Goal: Transaction & Acquisition: Download file/media

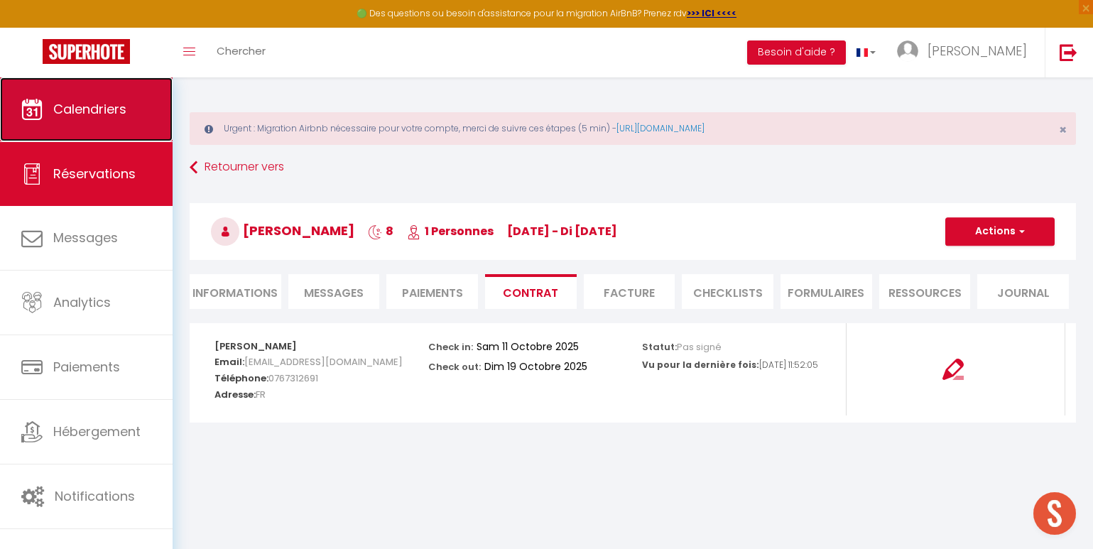
click at [156, 113] on link "Calendriers" at bounding box center [86, 109] width 173 height 64
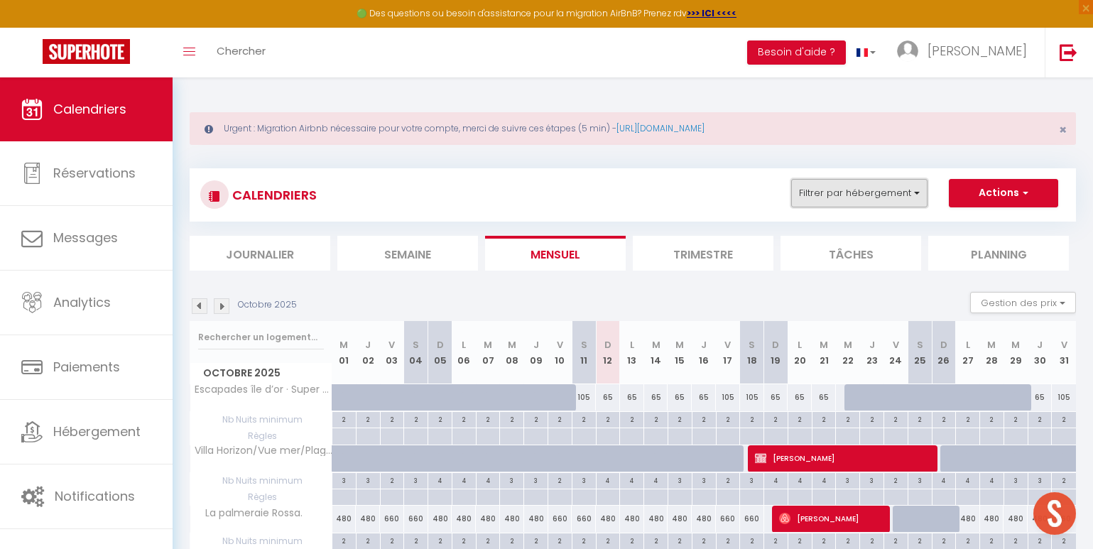
click at [892, 201] on button "Filtrer par hébergement" at bounding box center [859, 193] width 136 height 28
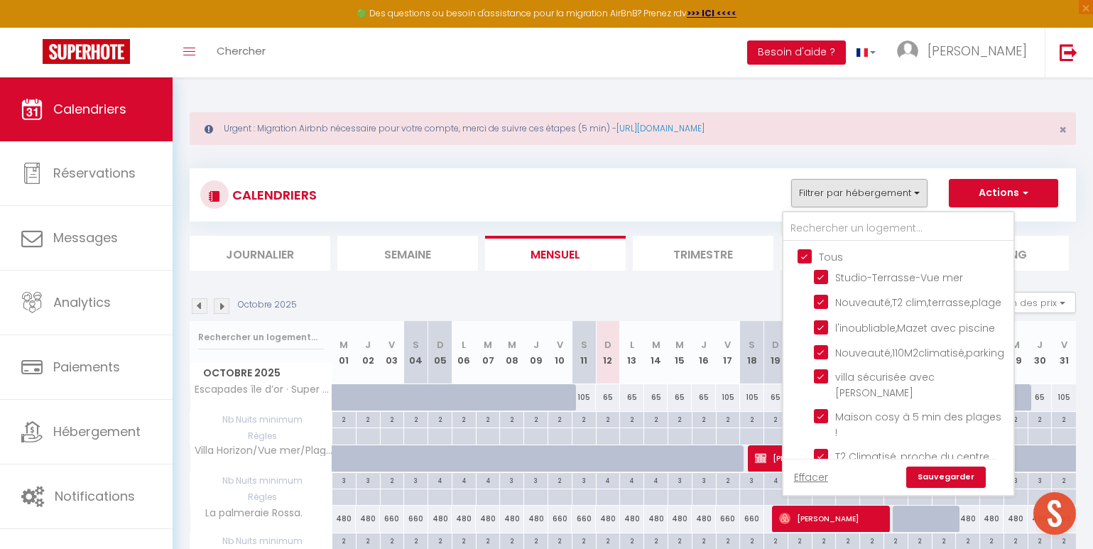
click at [800, 256] on input "Tous" at bounding box center [912, 255] width 230 height 14
checkbox input "false"
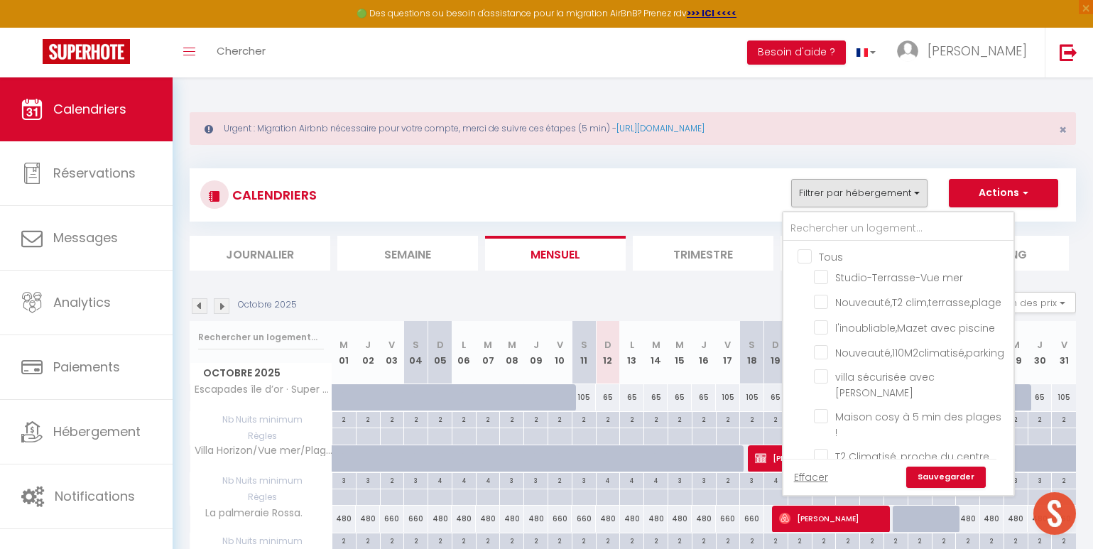
checkbox input "false"
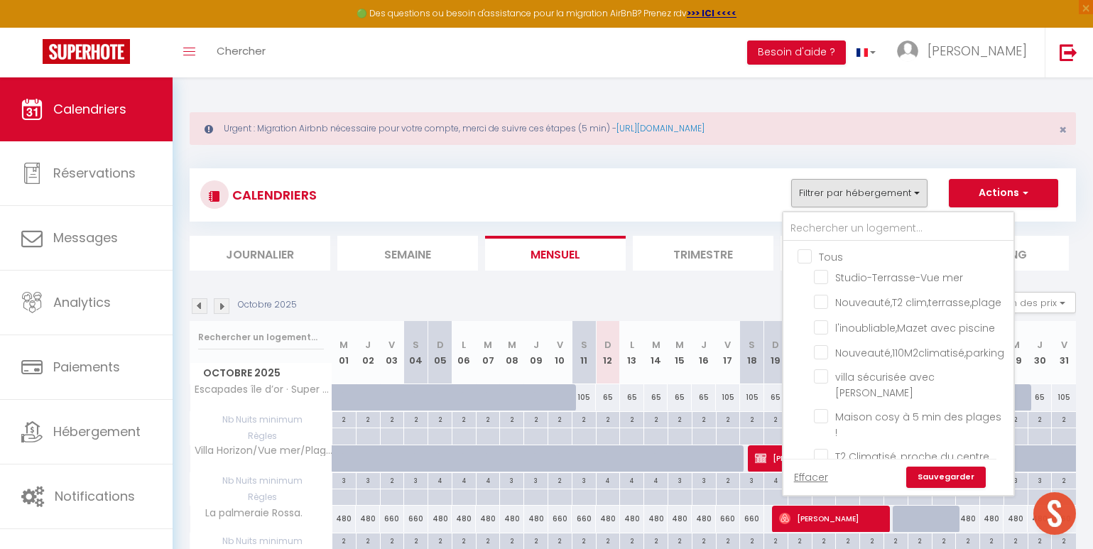
checkbox input "false"
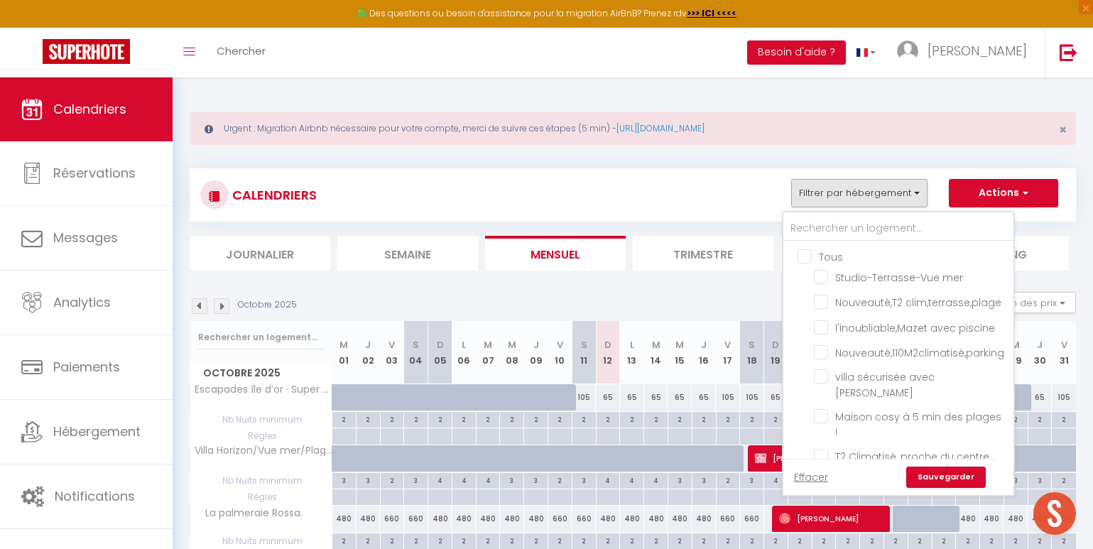
checkbox input "false"
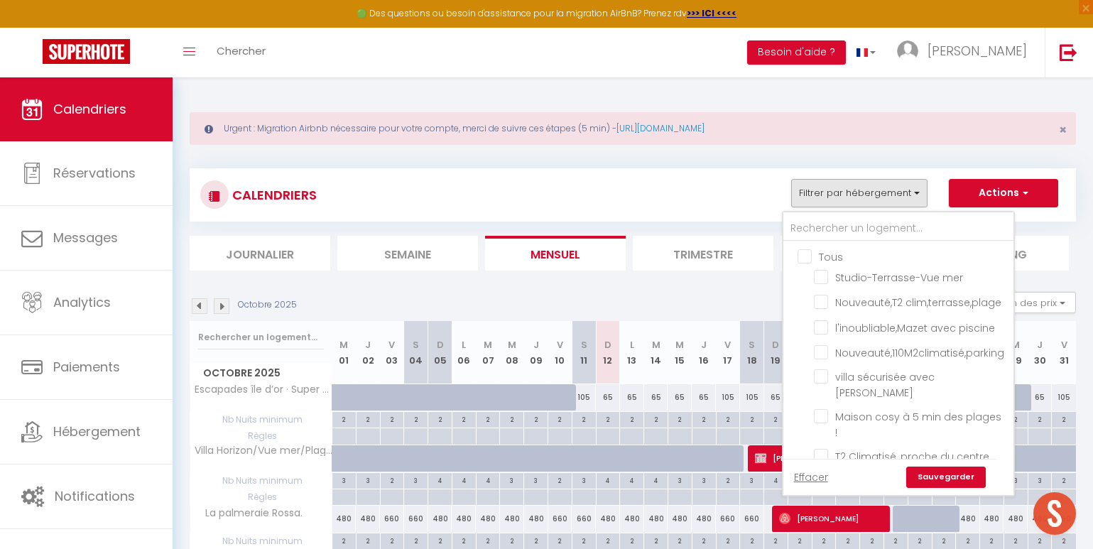
checkbox input "false"
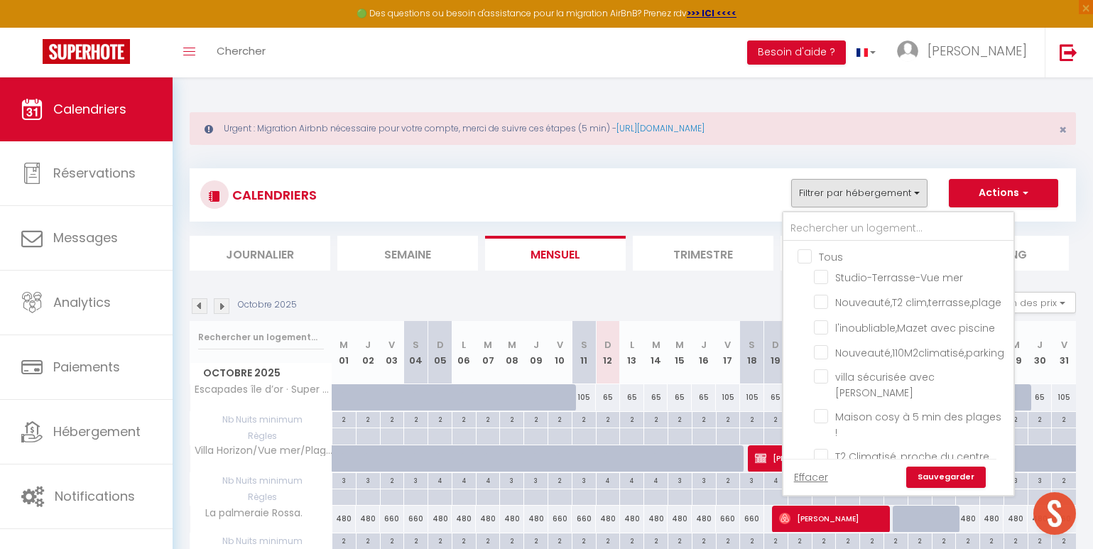
checkbox input "false"
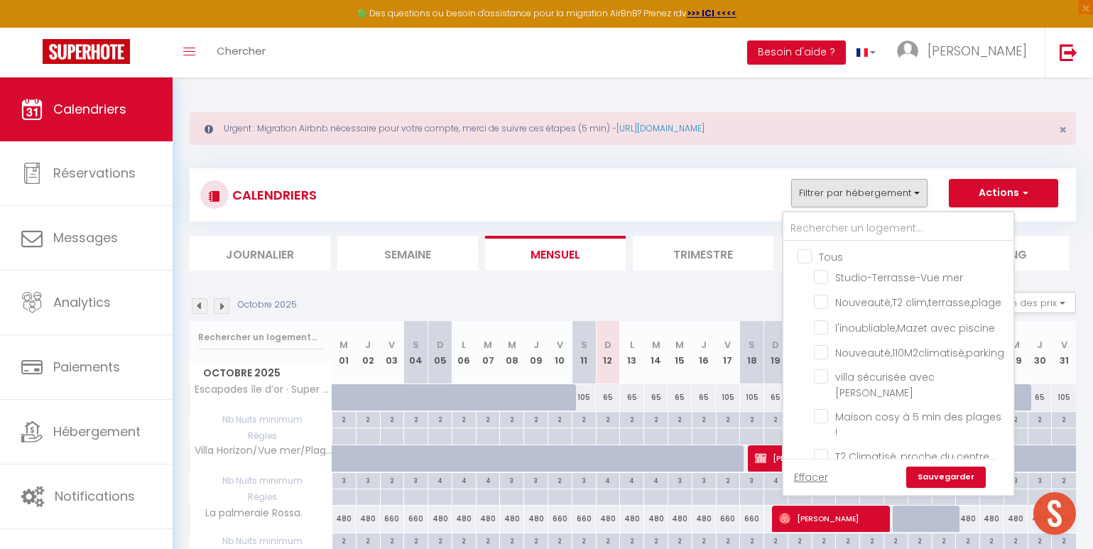
click at [800, 256] on input "Tous" at bounding box center [912, 255] width 230 height 14
checkbox input "true"
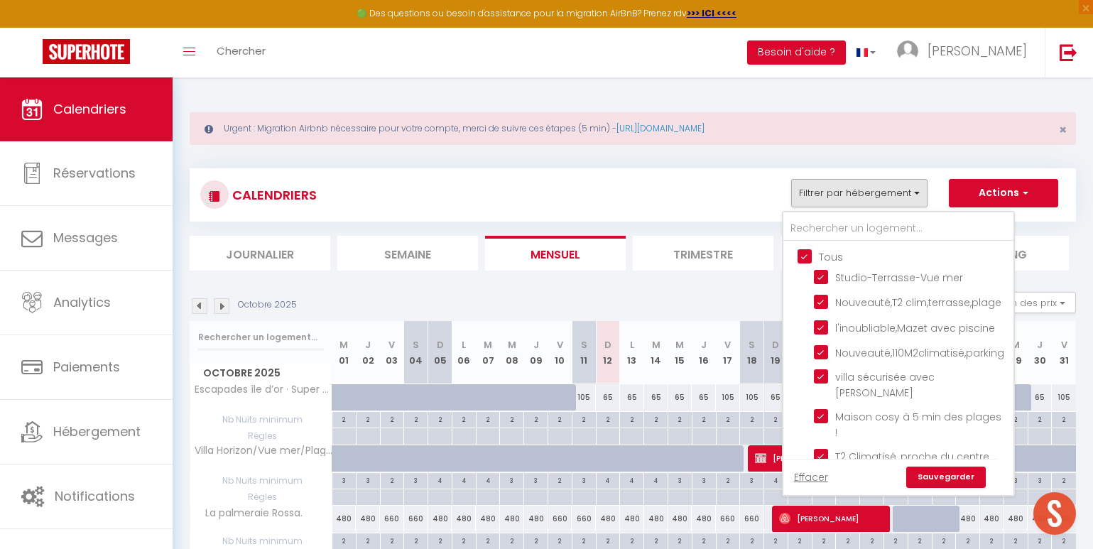
checkbox input "true"
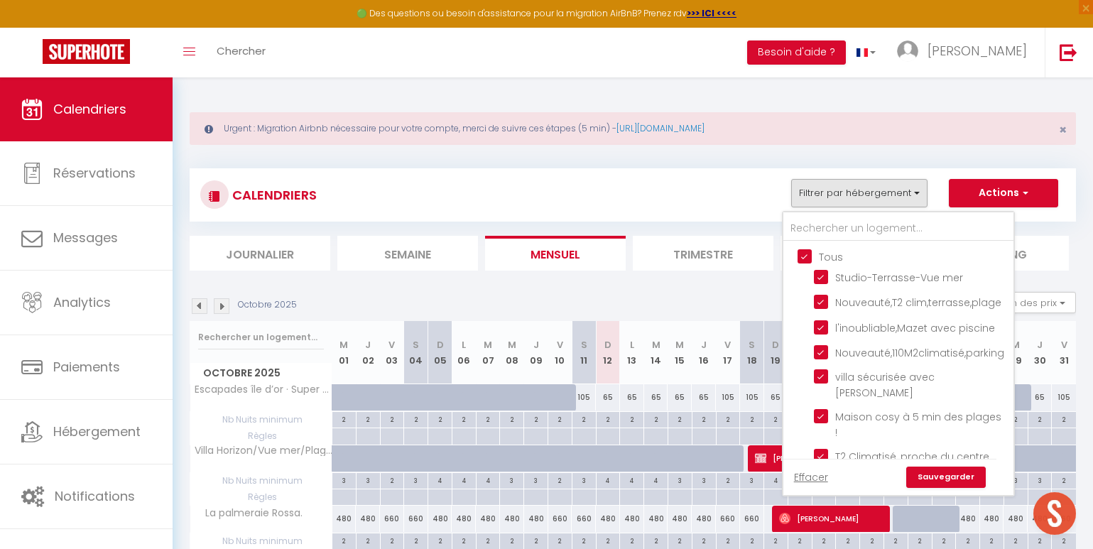
checkbox input "true"
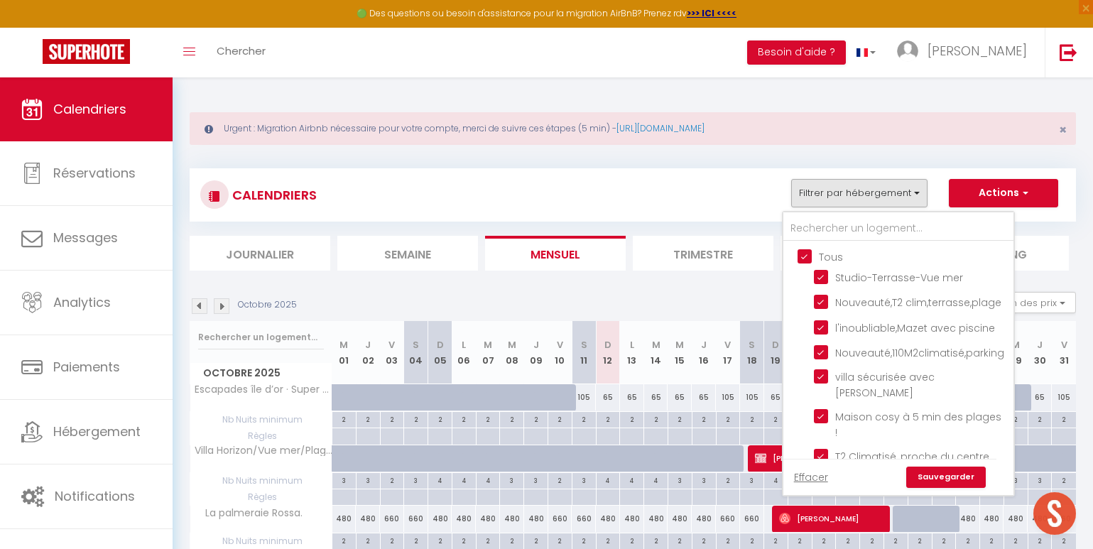
checkbox input "true"
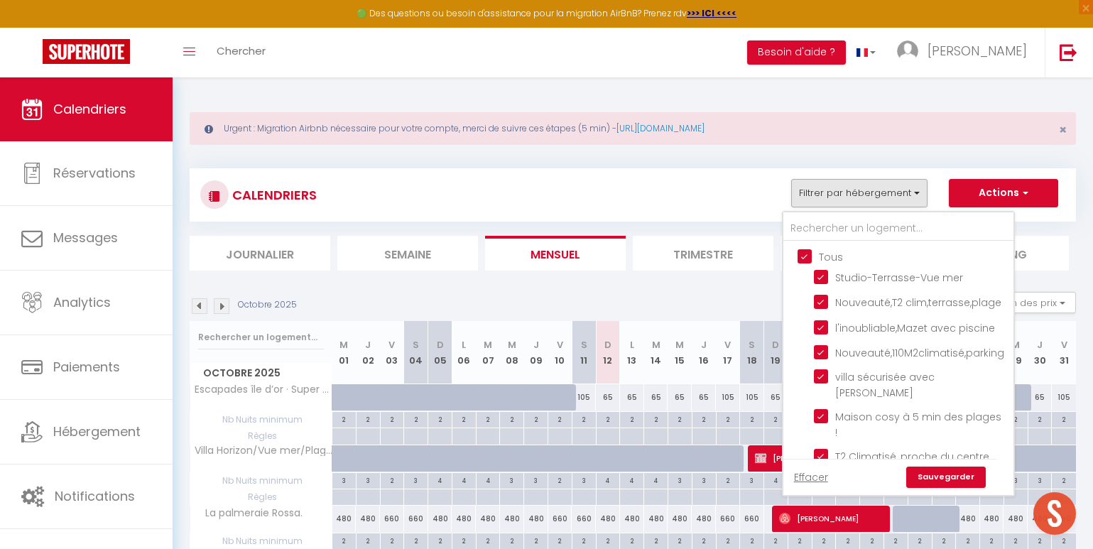
checkbox input "true"
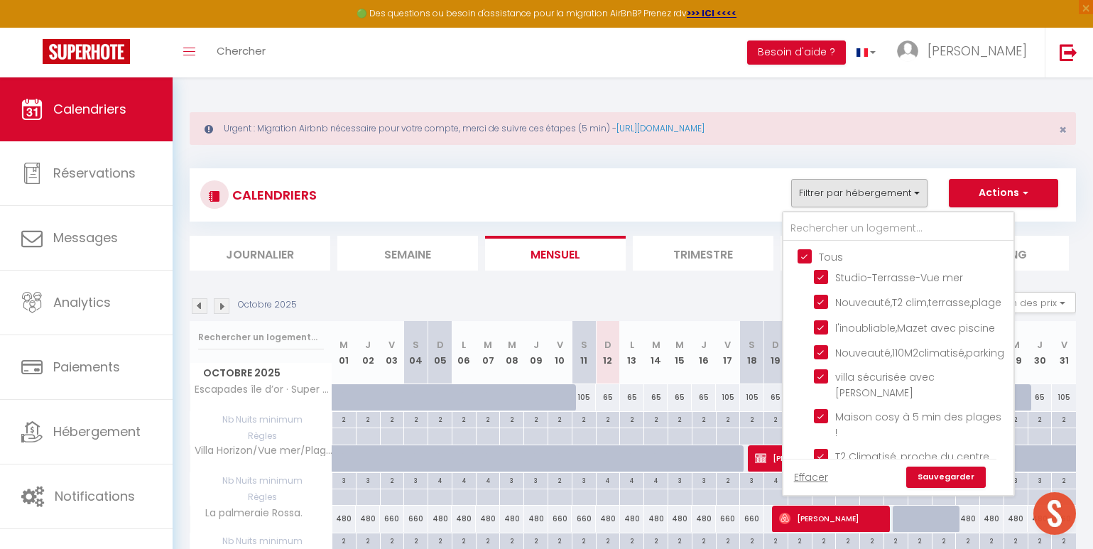
checkbox input "true"
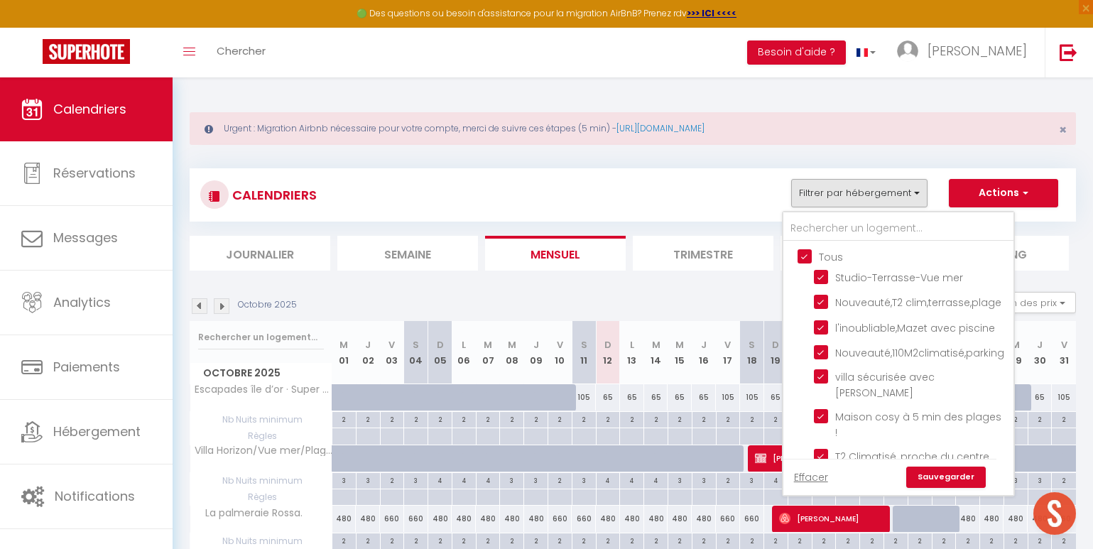
click at [934, 471] on link "Sauvegarder" at bounding box center [946, 476] width 80 height 21
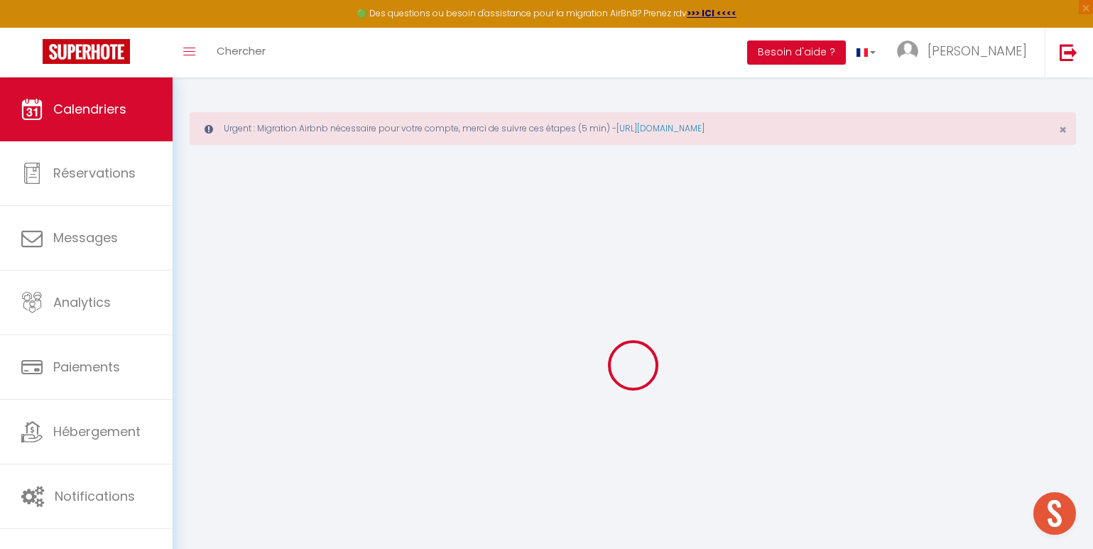
select select
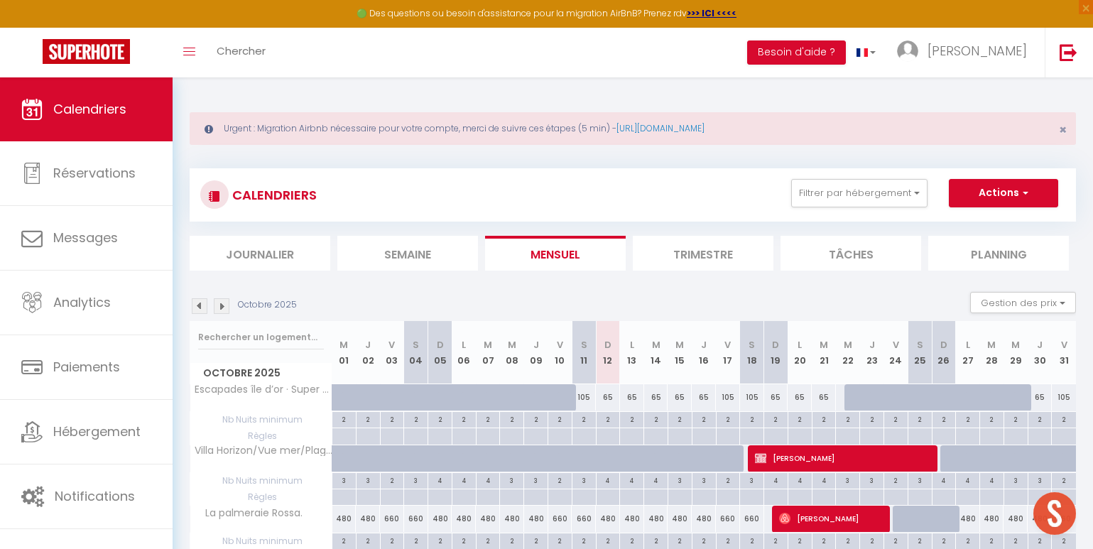
scroll to position [717, 0]
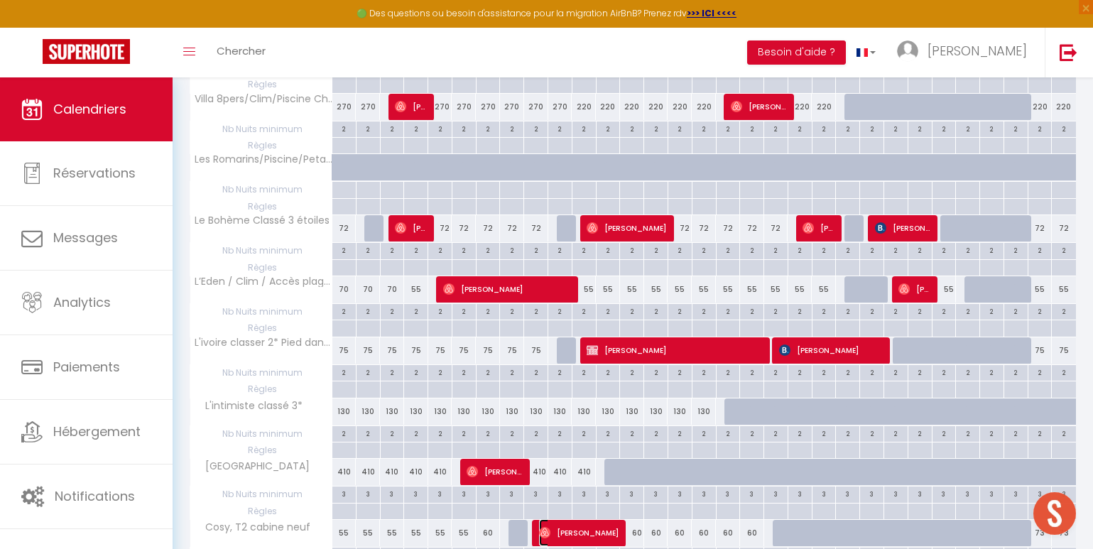
click at [569, 540] on span "Valeriy Chernenko" at bounding box center [579, 532] width 80 height 27
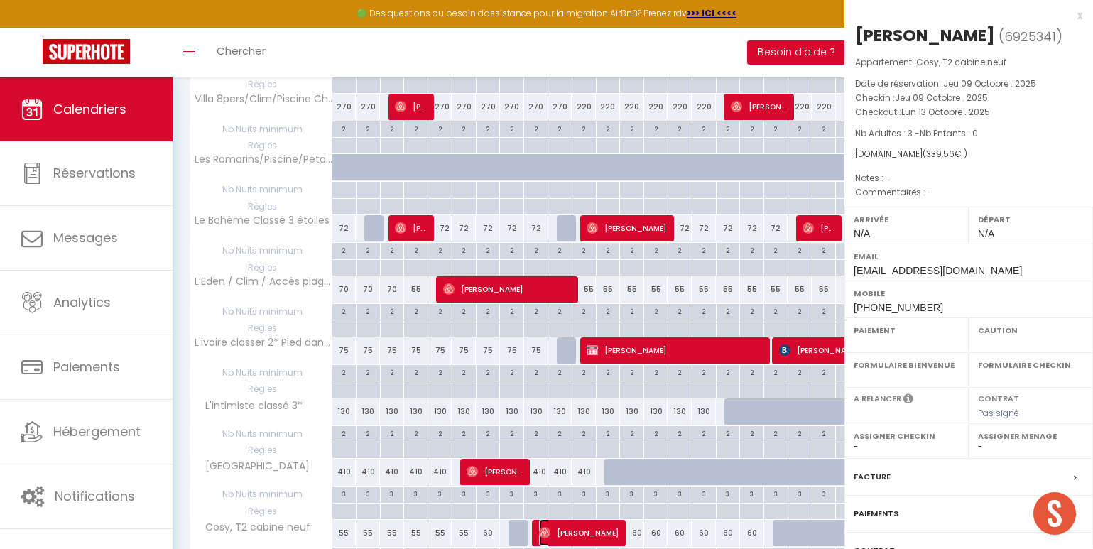
select select "OK"
select select "0"
select select "1"
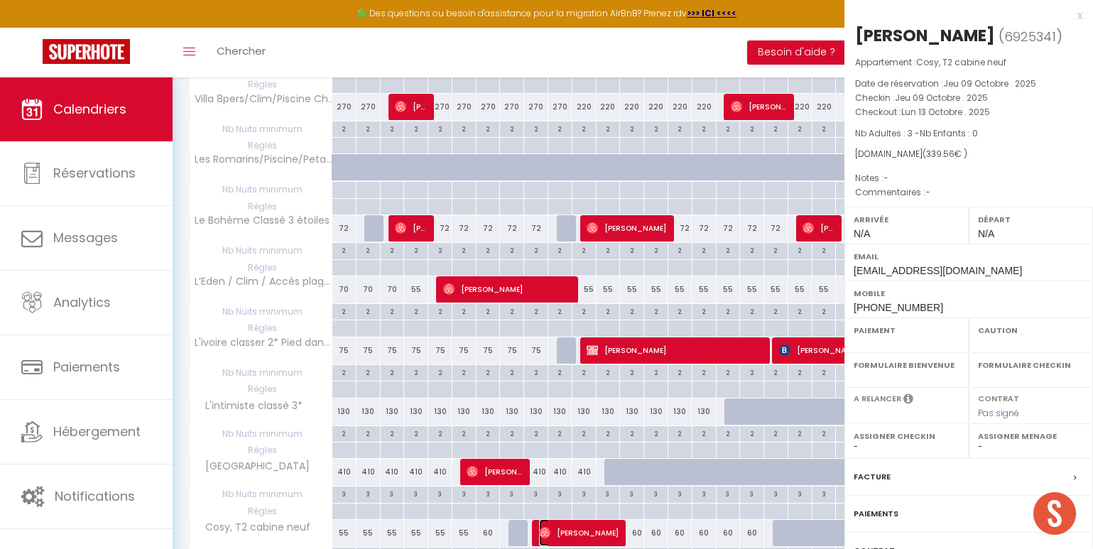
select select
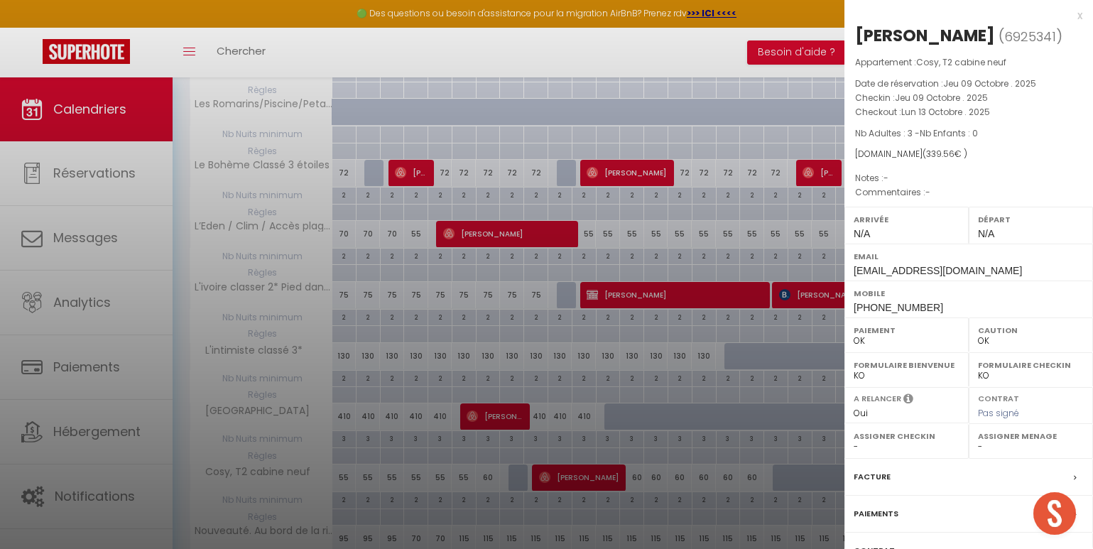
scroll to position [775, 0]
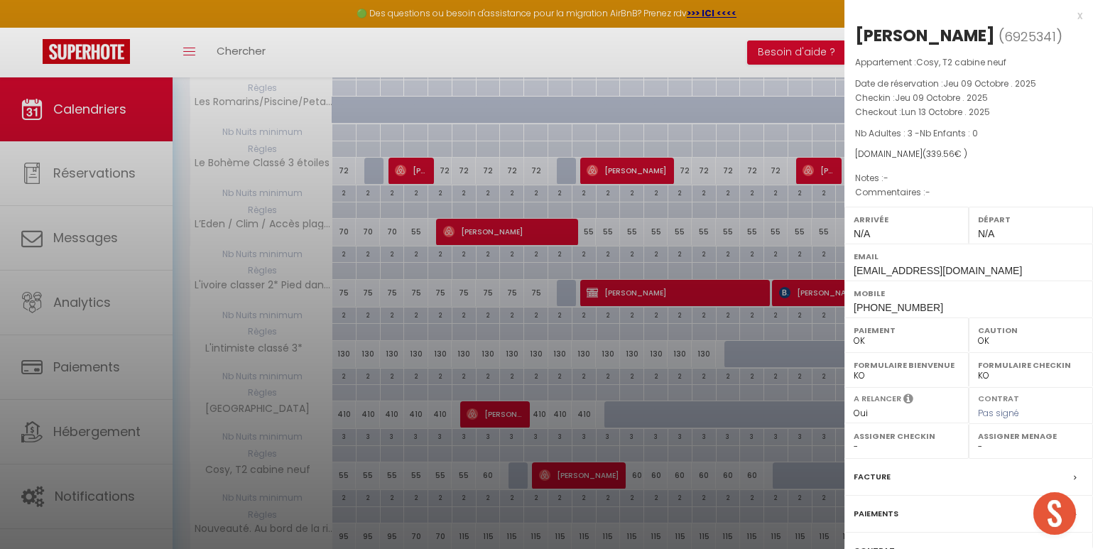
click at [540, 233] on div at bounding box center [546, 274] width 1093 height 549
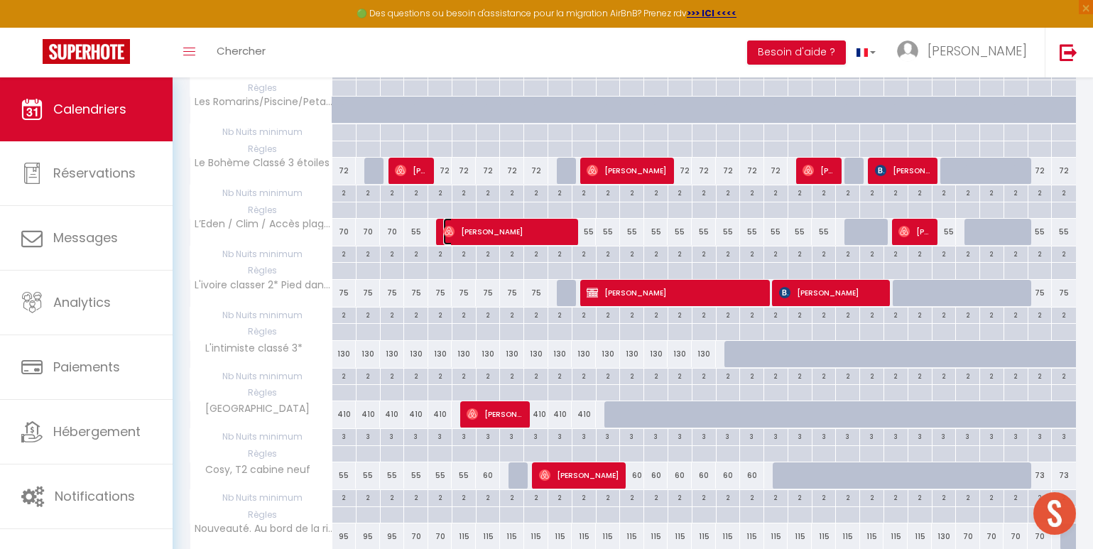
click at [540, 233] on span "Teresa Harte" at bounding box center [507, 231] width 129 height 27
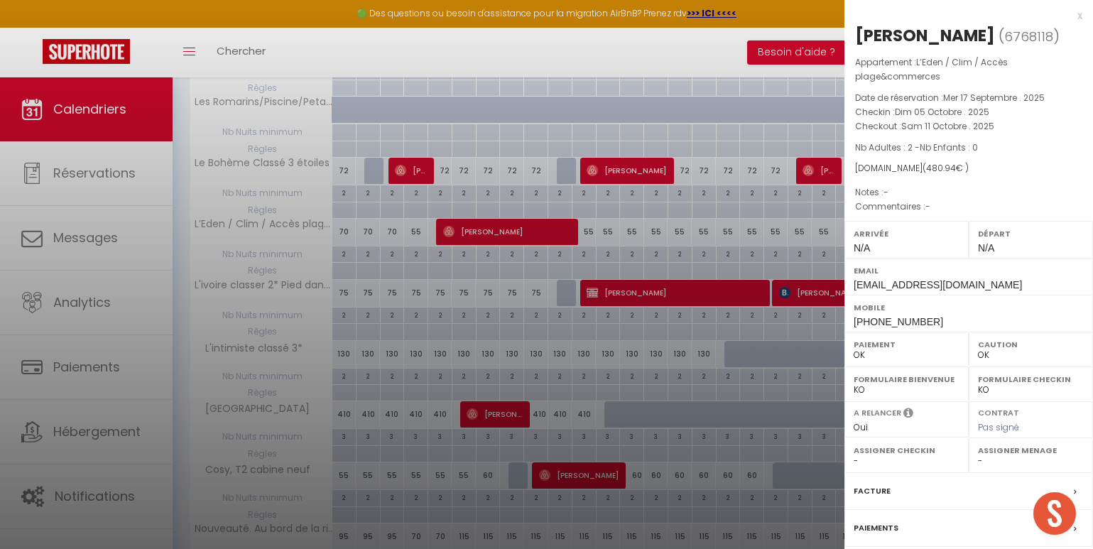
click at [540, 233] on div at bounding box center [546, 274] width 1093 height 549
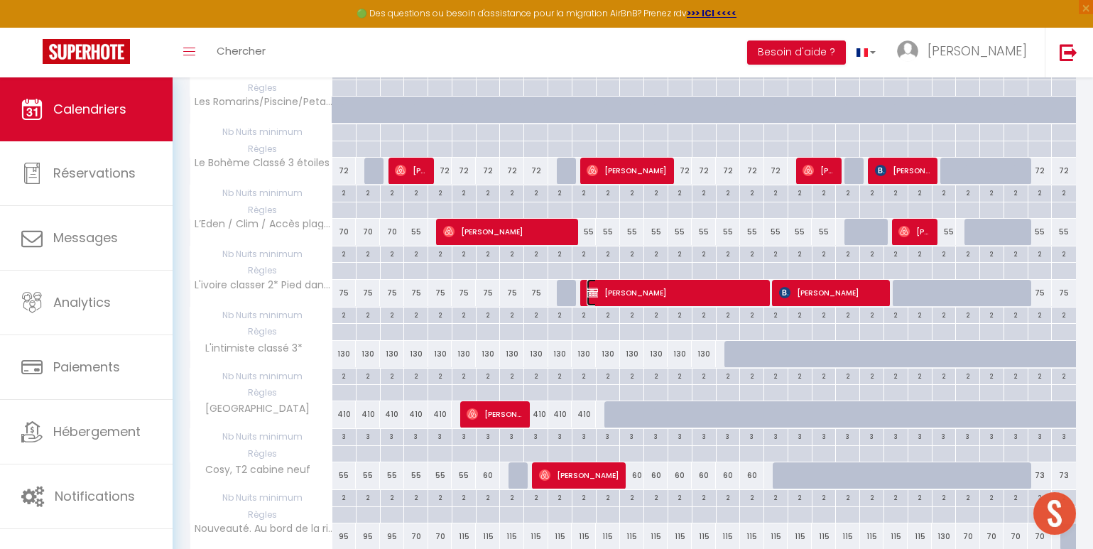
click at [676, 287] on span "Tony Desforges" at bounding box center [674, 292] width 177 height 27
select select "KO"
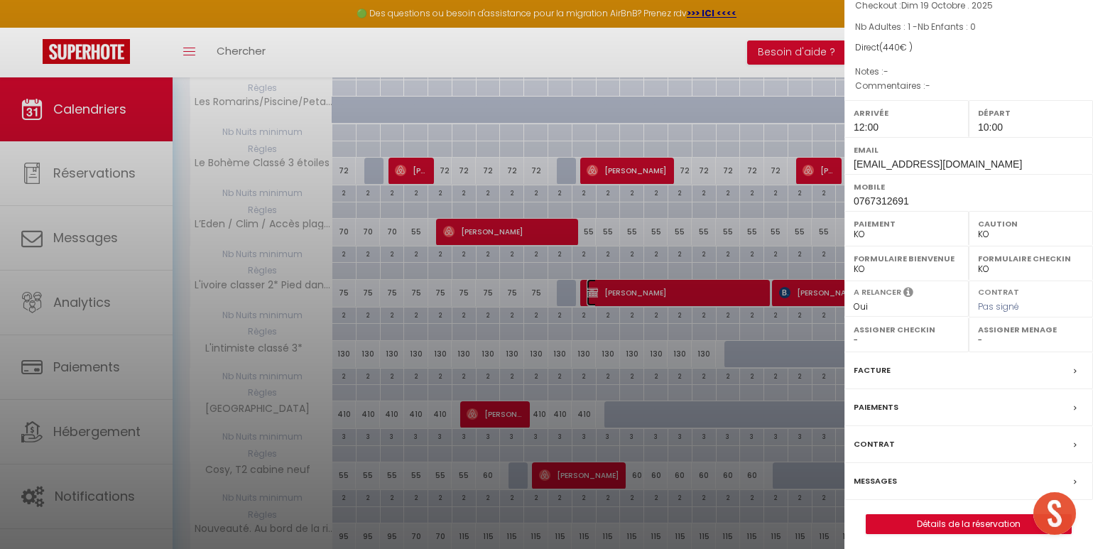
scroll to position [122, 0]
click at [922, 442] on div "Contrat" at bounding box center [968, 443] width 248 height 37
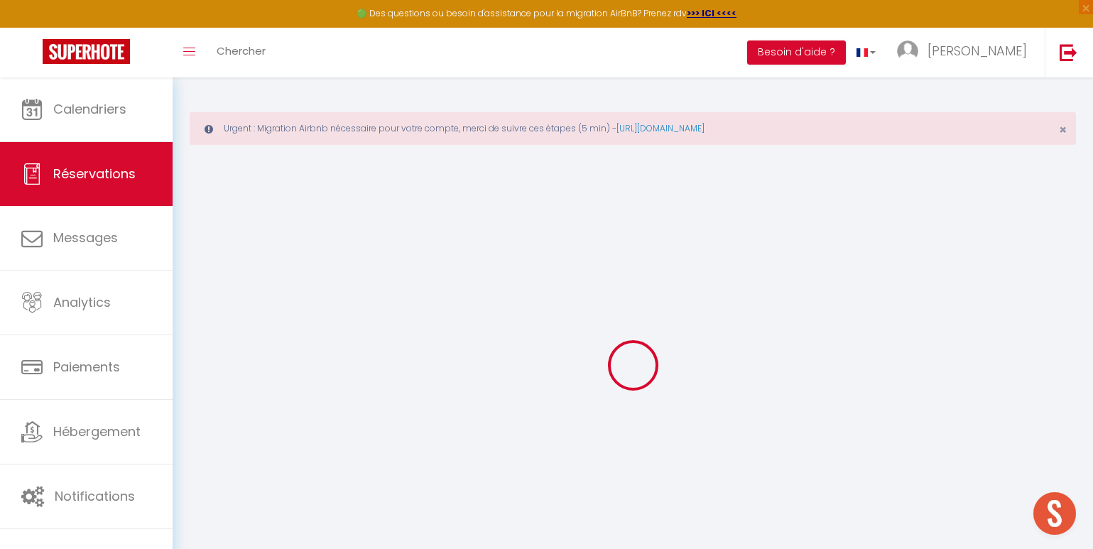
select select
checkbox input "false"
select select
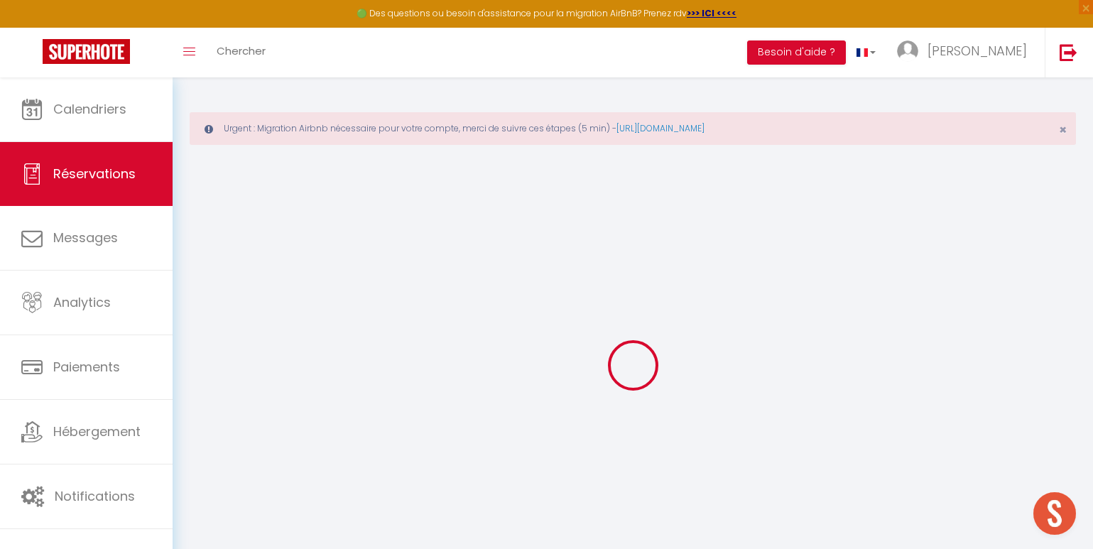
checkbox input "false"
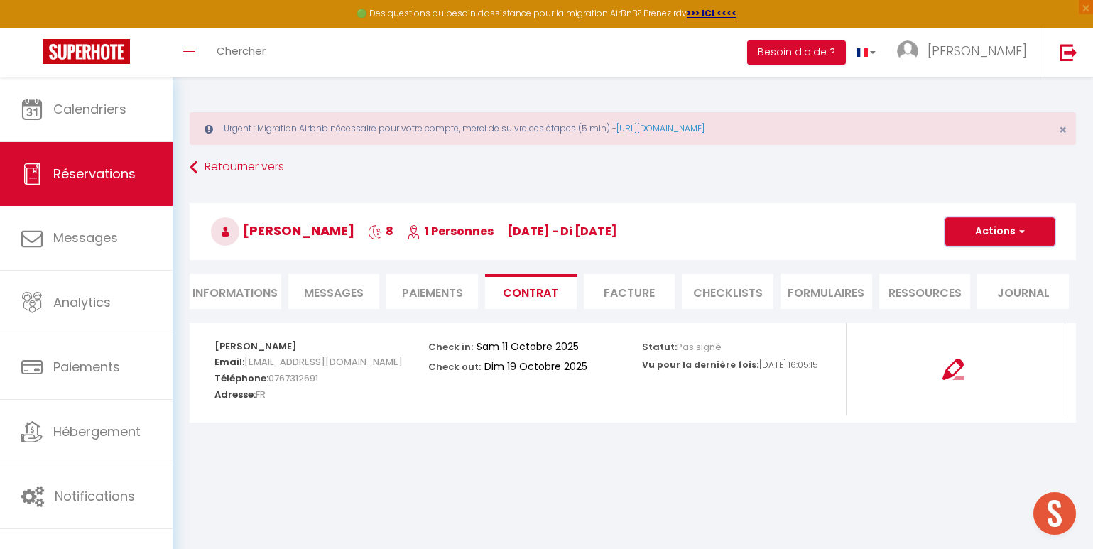
click at [976, 238] on button "Actions" at bounding box center [999, 231] width 109 height 28
click at [977, 261] on link "Voir le contrat" at bounding box center [988, 262] width 119 height 18
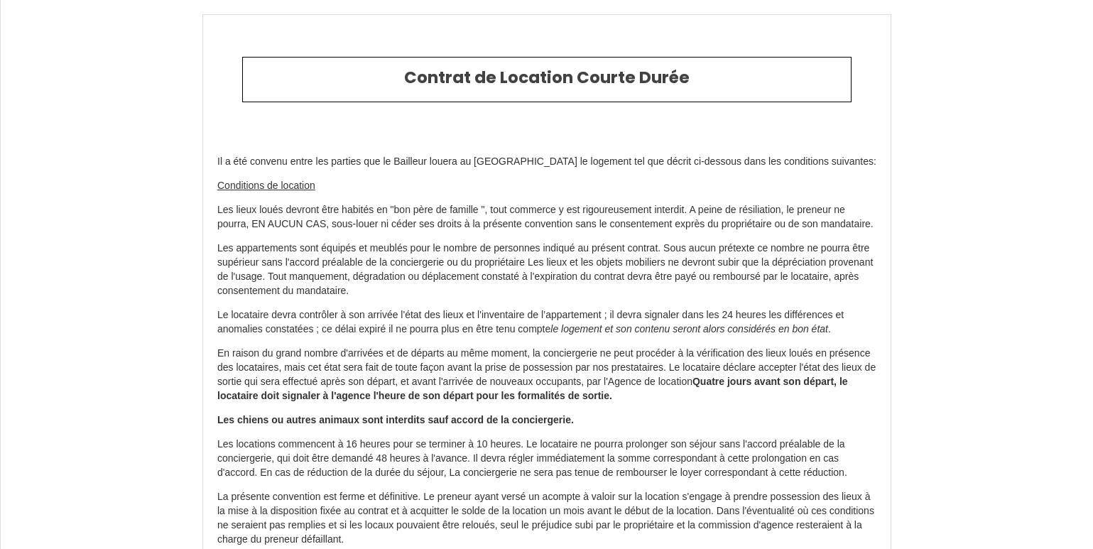
scroll to position [2288, 0]
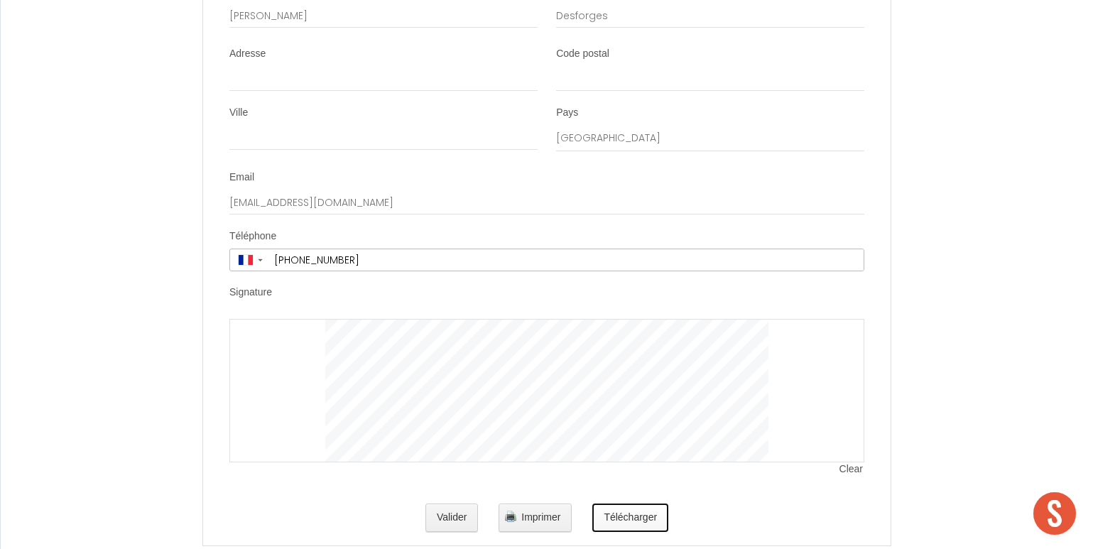
click at [613, 532] on button "Télécharger" at bounding box center [630, 517] width 76 height 28
